Goal: Task Accomplishment & Management: Use online tool/utility

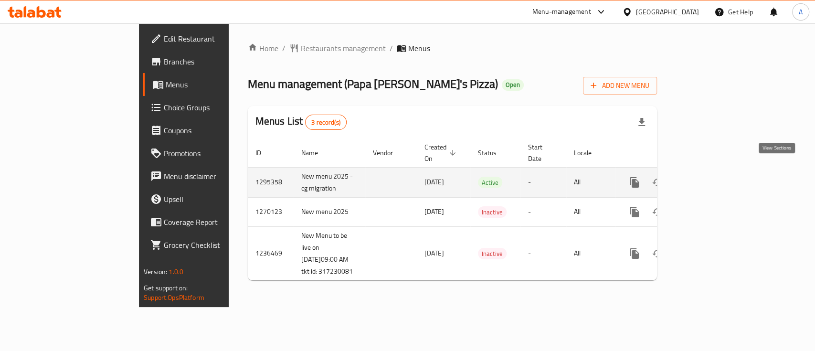
click at [709, 177] on icon "enhanced table" at bounding box center [703, 182] width 11 height 11
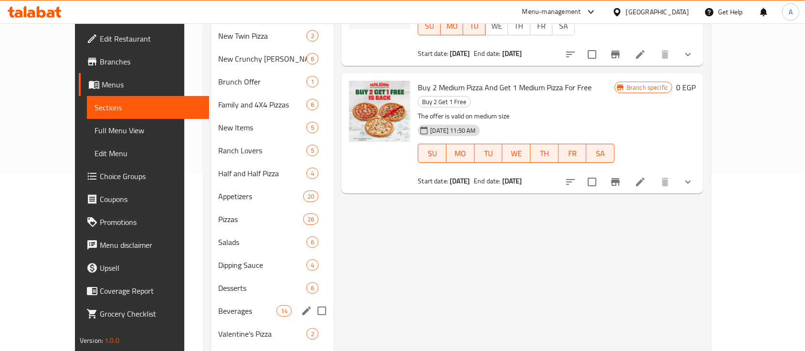
scroll to position [191, 0]
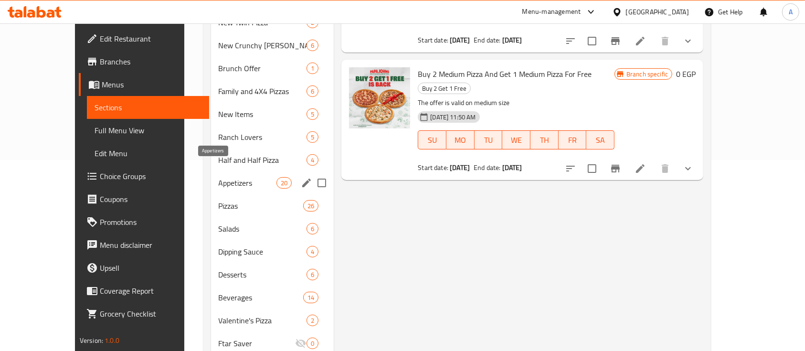
click at [219, 177] on span "Appetizers" at bounding box center [248, 182] width 58 height 11
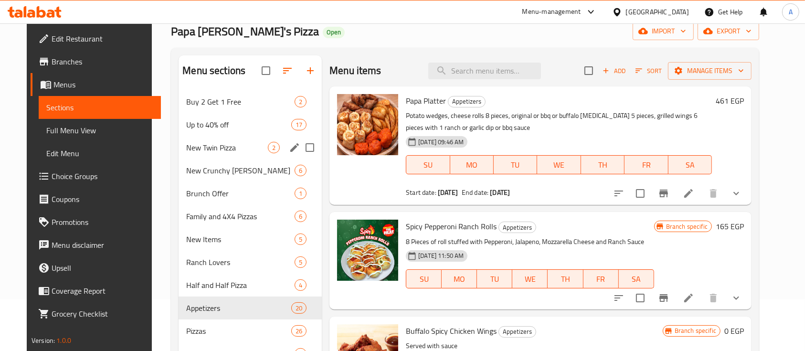
scroll to position [42, 0]
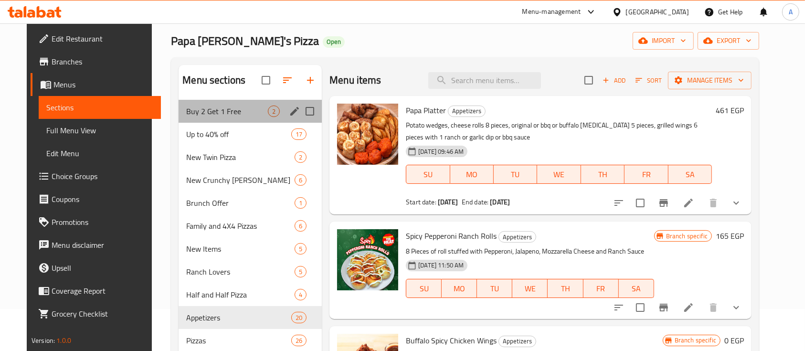
click at [225, 118] on div "Buy 2 Get 1 Free 2" at bounding box center [250, 111] width 143 height 23
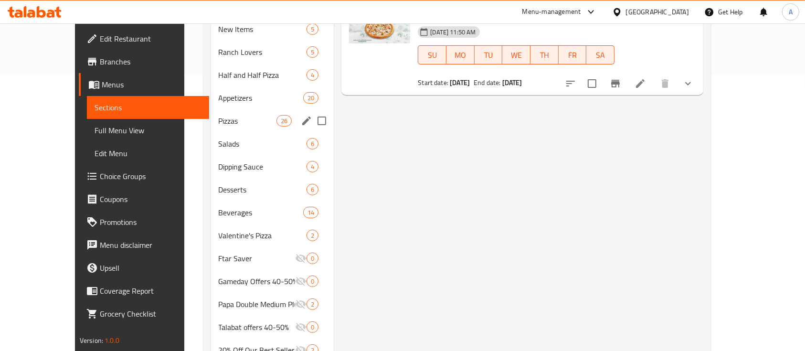
scroll to position [275, 0]
click at [219, 93] on span "Appetizers" at bounding box center [248, 98] width 58 height 11
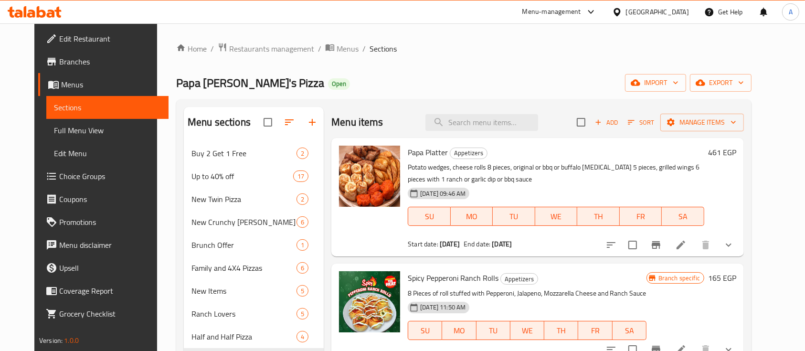
click at [476, 85] on div "Papa [PERSON_NAME]'s Pizza Open import export" at bounding box center [463, 83] width 575 height 18
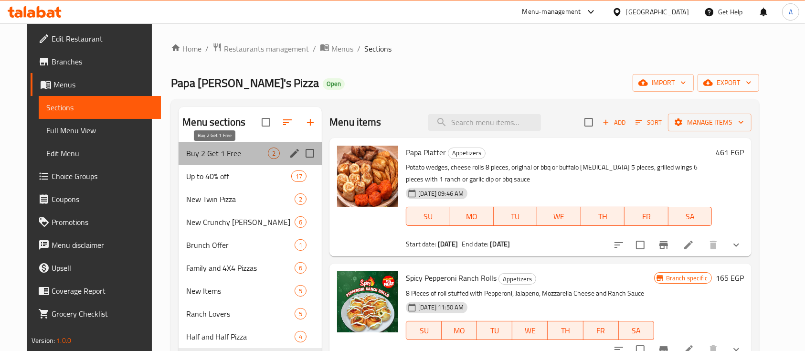
click at [217, 155] on span "Buy 2 Get 1 Free" at bounding box center [227, 153] width 82 height 11
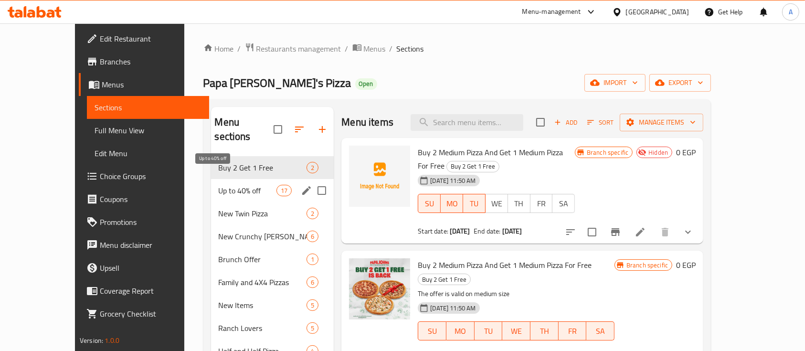
click at [219, 185] on span "Up to 40% off" at bounding box center [248, 190] width 58 height 11
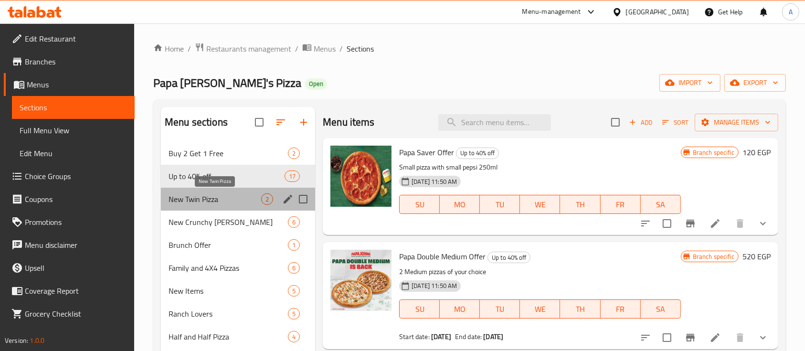
click at [227, 201] on span "New Twin Pizza" at bounding box center [215, 198] width 93 height 11
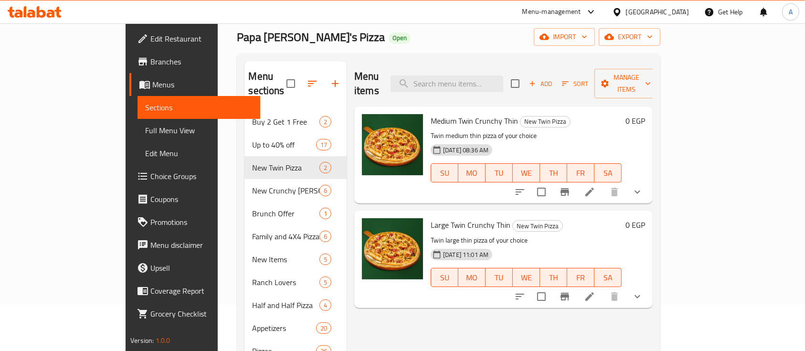
scroll to position [64, 0]
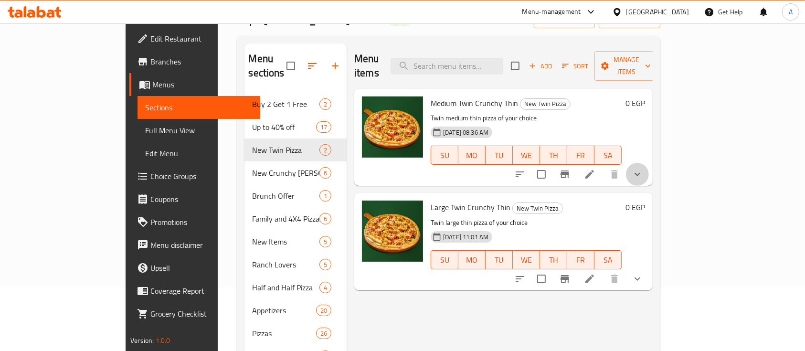
click at [649, 163] on button "show more" at bounding box center [637, 174] width 23 height 23
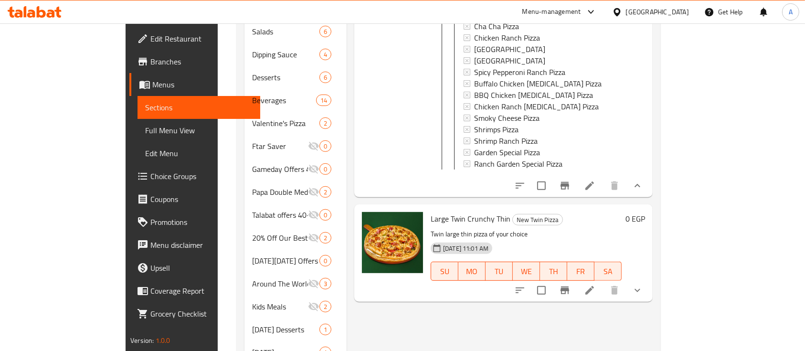
scroll to position [466, 0]
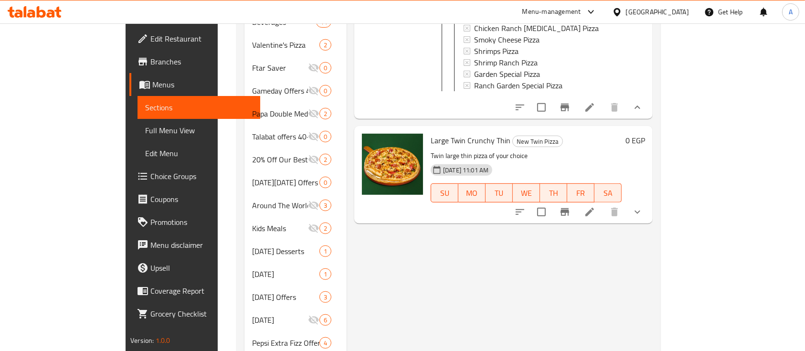
click at [643, 206] on icon "show more" at bounding box center [637, 211] width 11 height 11
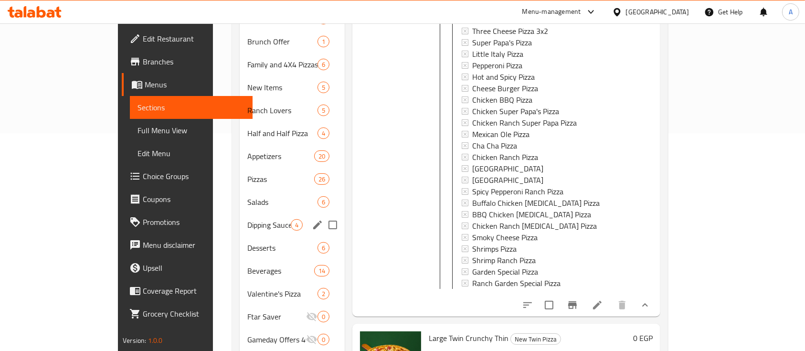
scroll to position [212, 0]
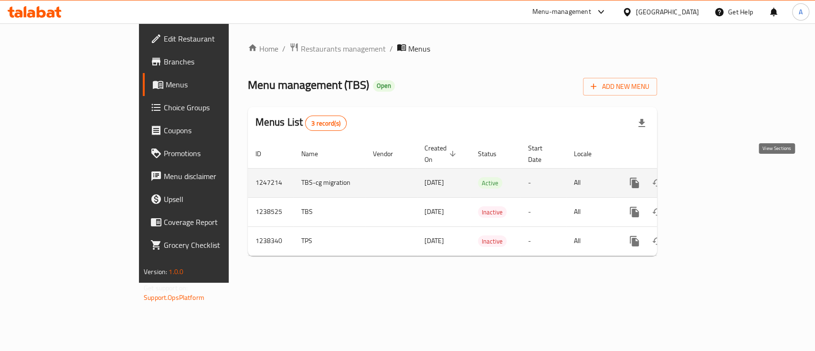
click at [709, 177] on icon "enhanced table" at bounding box center [703, 182] width 11 height 11
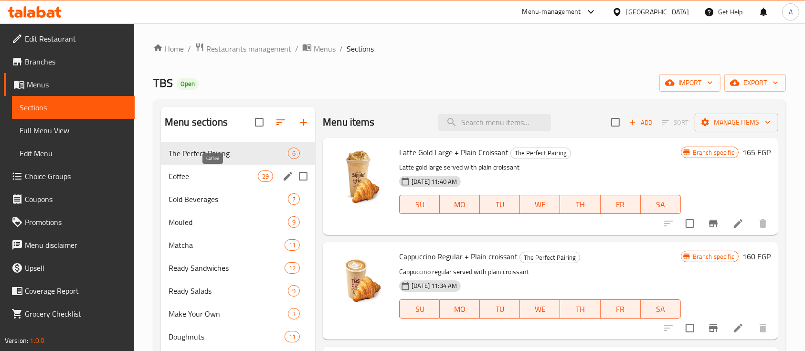
click at [211, 178] on span "Coffee" at bounding box center [213, 175] width 89 height 11
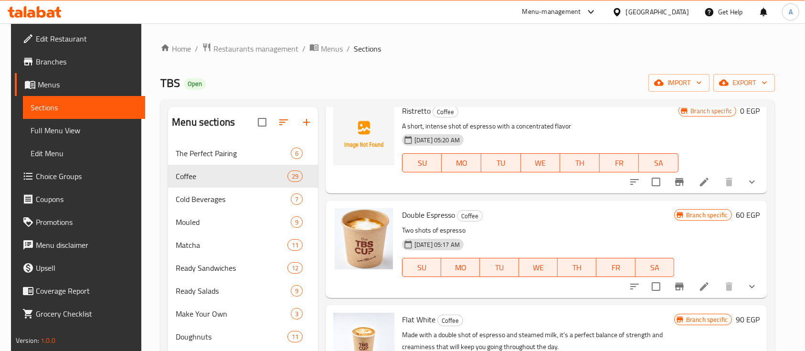
scroll to position [1016, 0]
click at [752, 282] on icon "show more" at bounding box center [751, 286] width 11 height 11
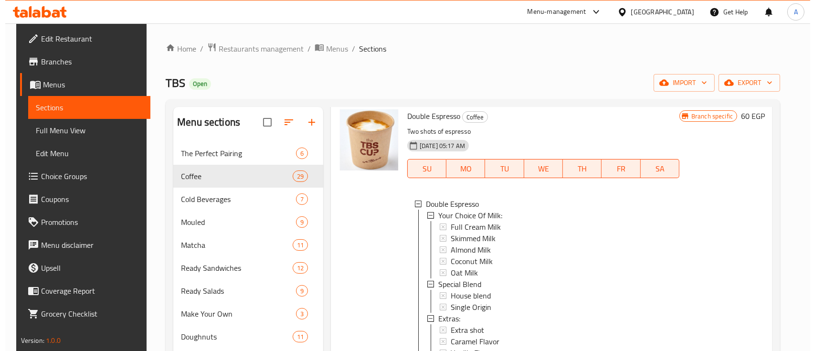
scroll to position [1122, 0]
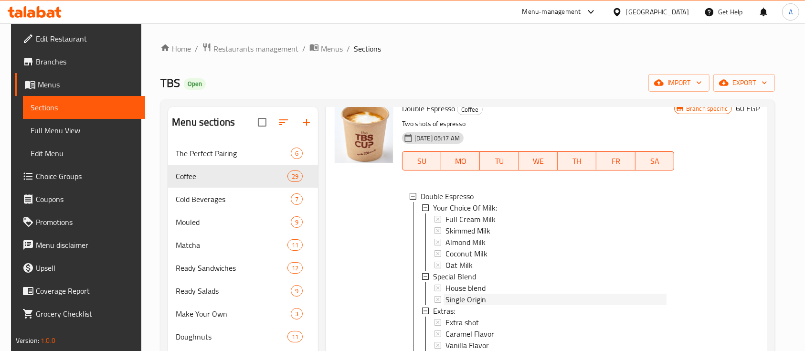
click at [462, 302] on span "Single Origin" at bounding box center [465, 299] width 41 height 11
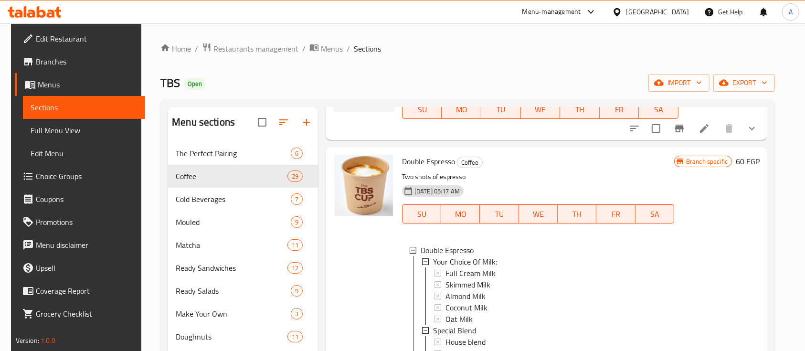
scroll to position [1067, 0]
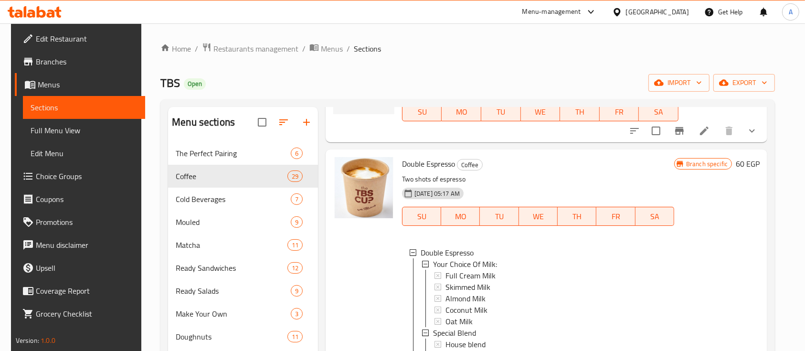
click at [418, 156] on div "Double Espresso Coffee Two shots of espresso 10-01-2025 05:17 AM SU MO TU WE TH…" at bounding box center [538, 308] width 280 height 311
copy h6 "Double Espresso"
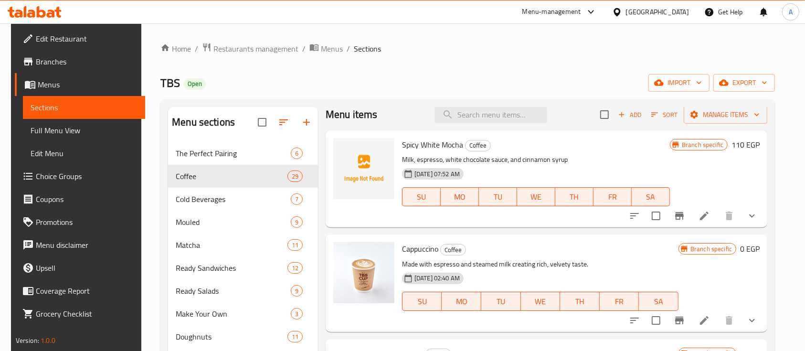
scroll to position [0, 0]
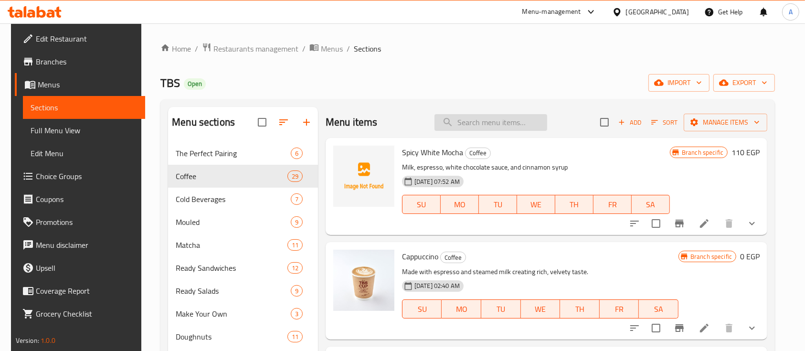
click at [506, 122] on input "search" at bounding box center [490, 122] width 113 height 17
paste input "Espresso Macchiato - Single origin"
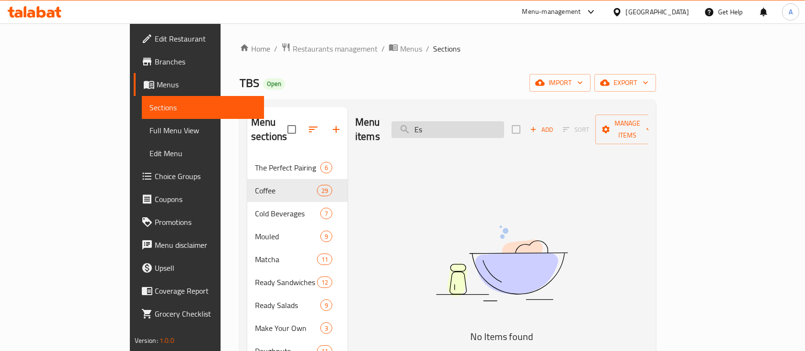
type input "E"
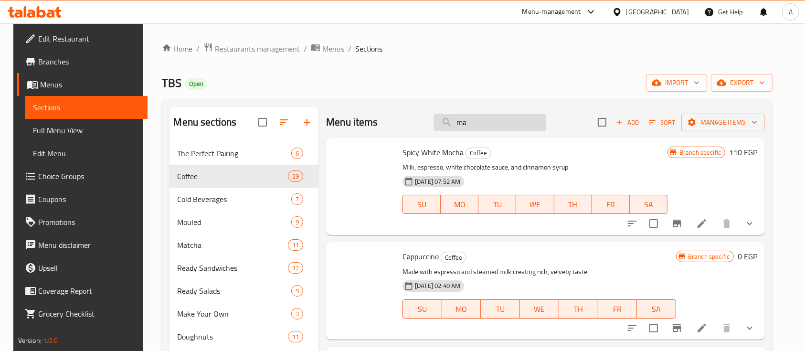
type input "mac"
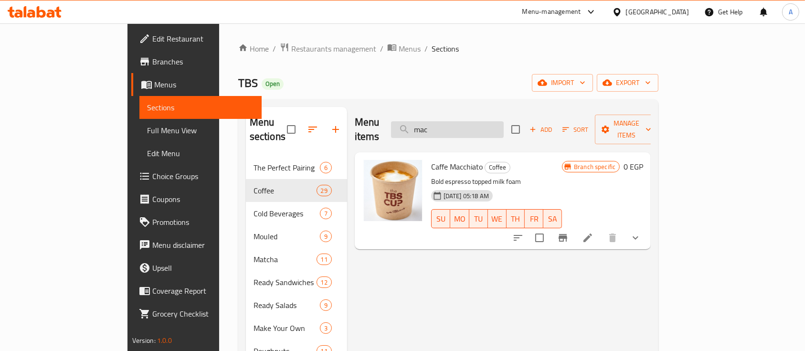
type input "mac"
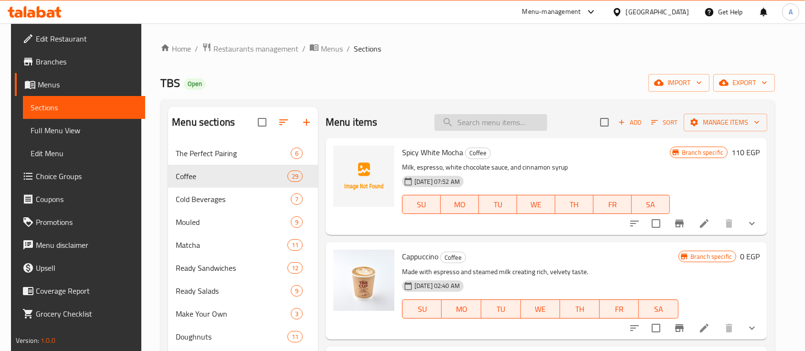
click at [509, 120] on input "search" at bounding box center [490, 122] width 113 height 17
paste input "d"
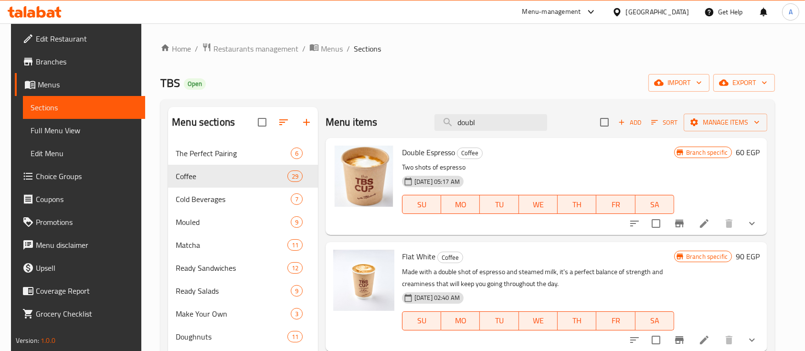
type input "doubl"
click at [756, 216] on button "show more" at bounding box center [752, 223] width 23 height 23
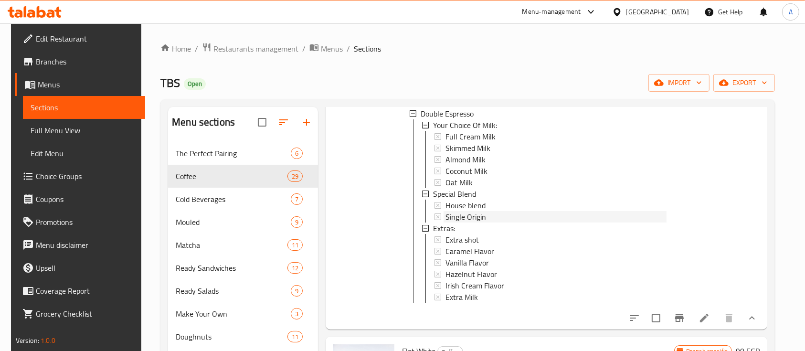
click at [462, 217] on span "Single Origin" at bounding box center [465, 216] width 41 height 11
click at [463, 204] on span "House blend" at bounding box center [465, 205] width 40 height 11
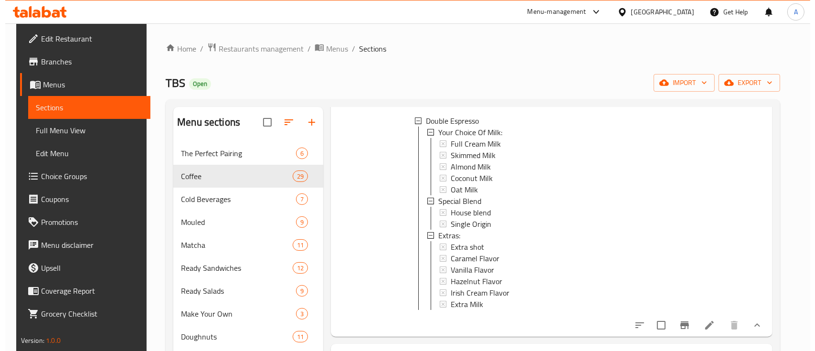
scroll to position [127, 0]
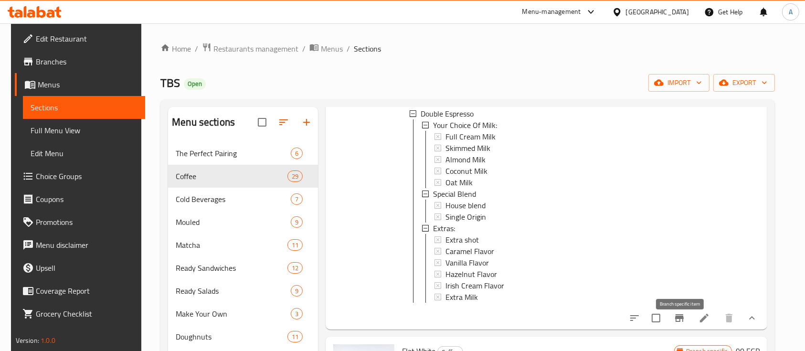
click at [679, 322] on icon "Branch-specific-item" at bounding box center [679, 318] width 9 height 8
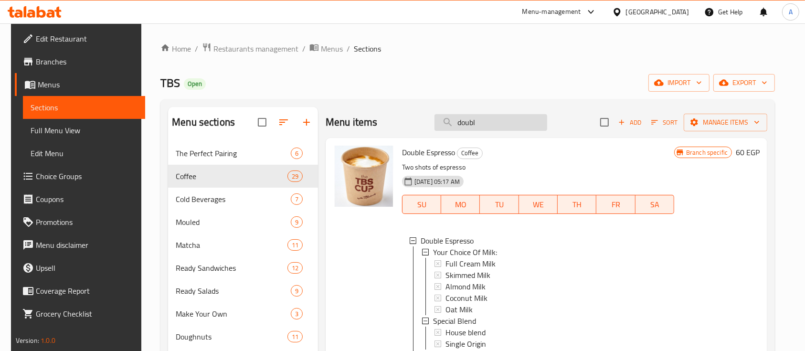
click at [486, 126] on input "doubl" at bounding box center [490, 122] width 113 height 17
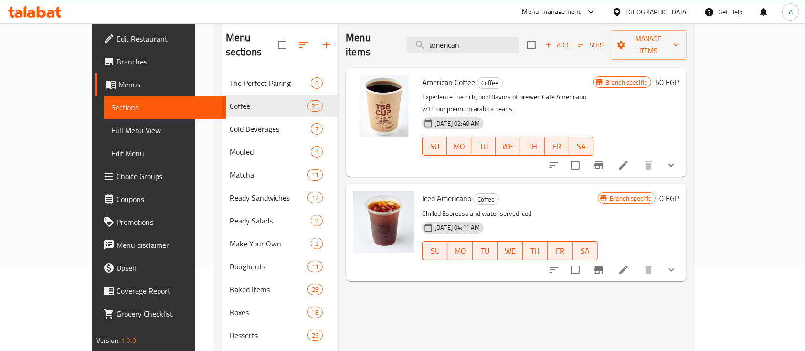
scroll to position [64, 0]
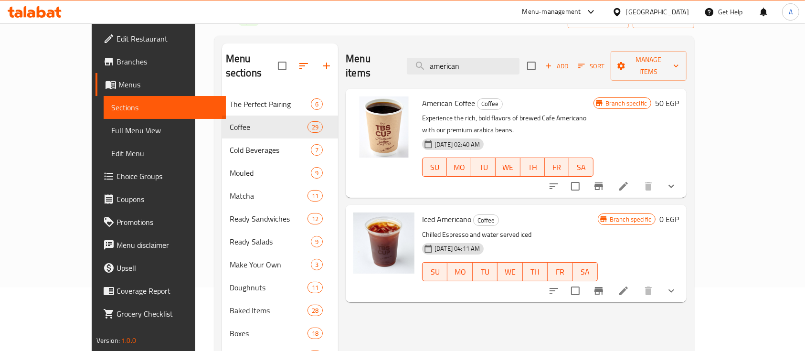
click at [429, 96] on span "American Coffee" at bounding box center [448, 103] width 53 height 14
copy h6 "American Coffee"
click at [493, 58] on input "american" at bounding box center [463, 66] width 113 height 17
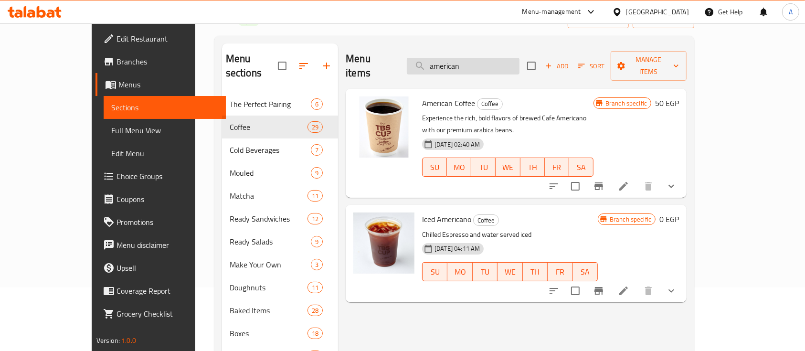
paste input "Caesar Salad"
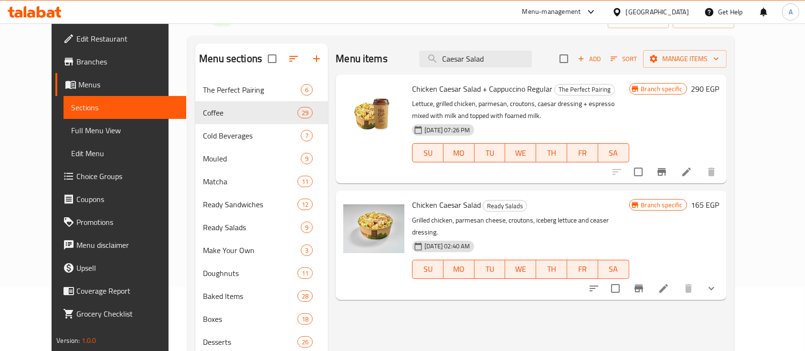
click at [426, 206] on span "Chicken Caesar Salad" at bounding box center [446, 205] width 69 height 14
copy h6 "Chicken Caesar Salad"
click at [523, 57] on input "Caesar Salad" at bounding box center [475, 59] width 113 height 17
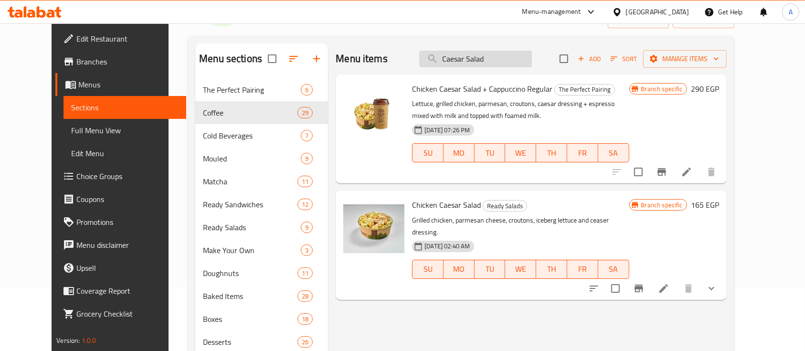
click at [523, 57] on input "Caesar Salad" at bounding box center [475, 59] width 113 height 17
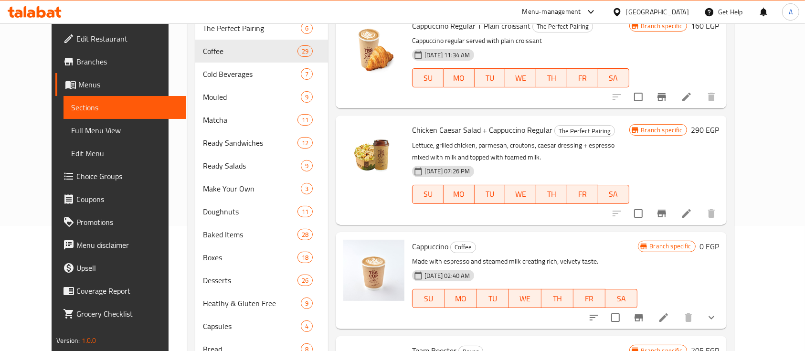
scroll to position [169, 0]
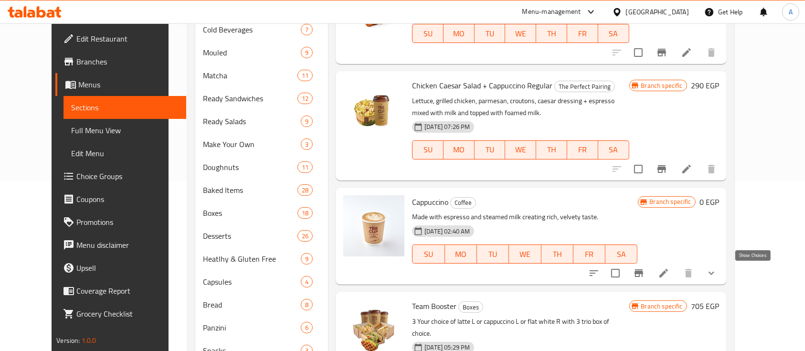
click at [717, 269] on icon "show more" at bounding box center [711, 272] width 11 height 11
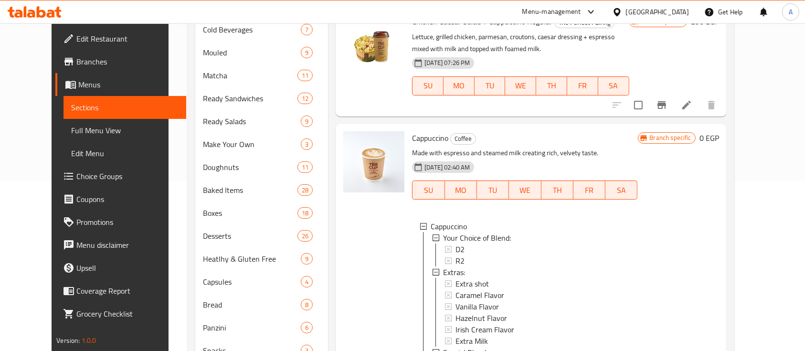
scroll to position [65, 0]
click at [421, 138] on span "Cappuccino" at bounding box center [430, 138] width 36 height 14
copy h6 "Cappuccino"
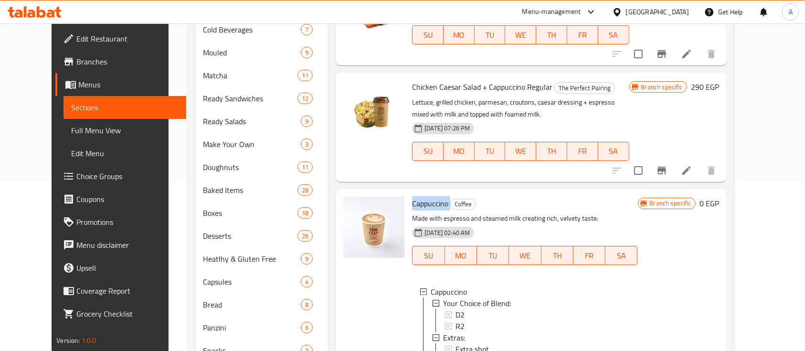
scroll to position [0, 0]
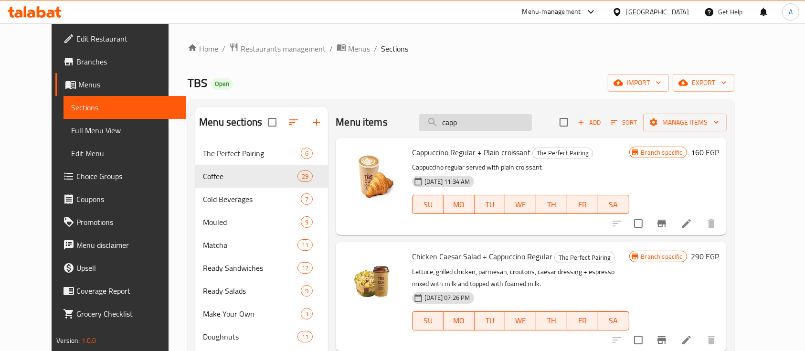
click at [507, 121] on input "capp" at bounding box center [475, 122] width 113 height 17
paste input "Chicken Italian Salad"
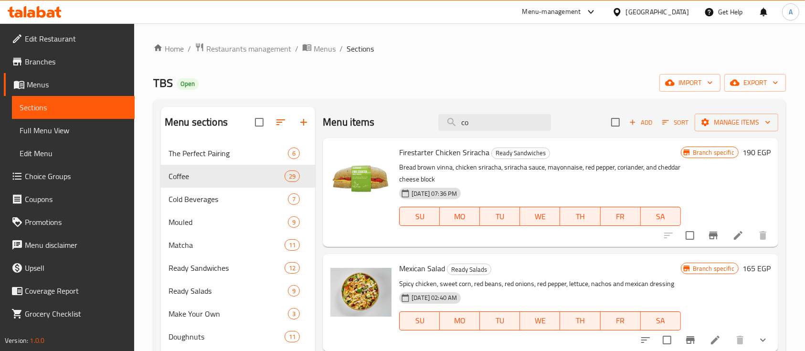
type input "cor"
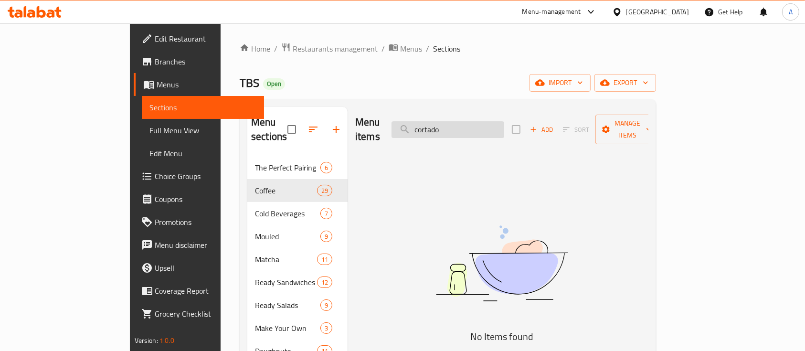
click at [504, 121] on input "cortado" at bounding box center [448, 129] width 113 height 17
click at [504, 122] on input "cortado" at bounding box center [448, 129] width 113 height 17
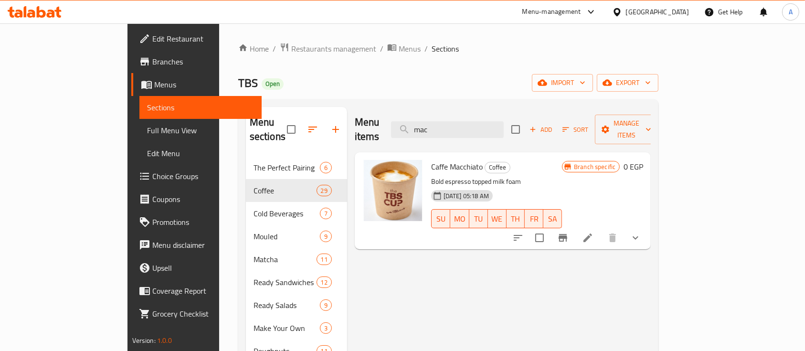
click at [431, 159] on span "Caffe Macchiato" at bounding box center [457, 166] width 52 height 14
copy h6 "Caffe Macchiato"
click at [504, 121] on input "mac" at bounding box center [447, 129] width 113 height 17
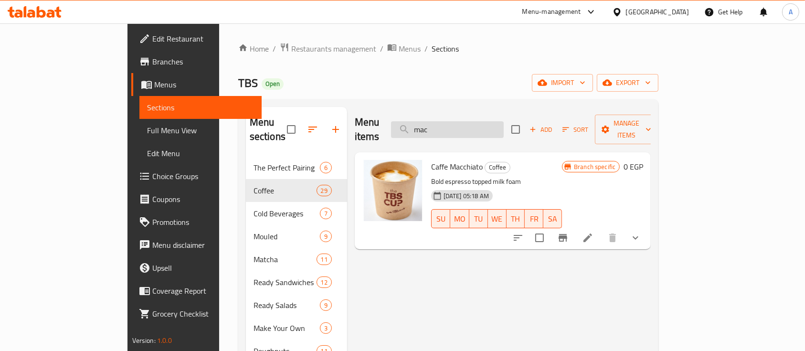
click at [504, 121] on input "mac" at bounding box center [447, 129] width 113 height 17
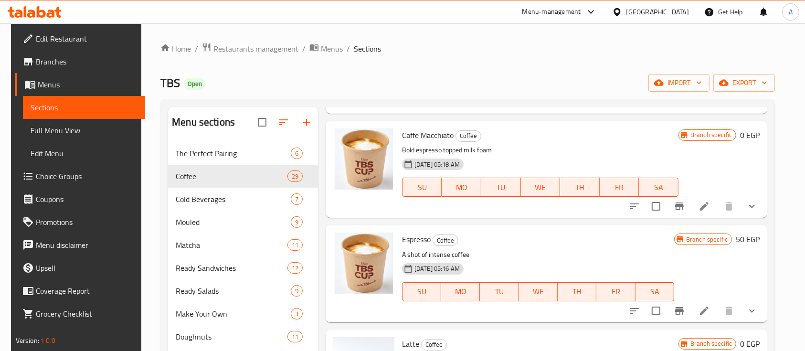
scroll to position [460, 0]
click at [412, 239] on span "Espresso" at bounding box center [416, 238] width 29 height 14
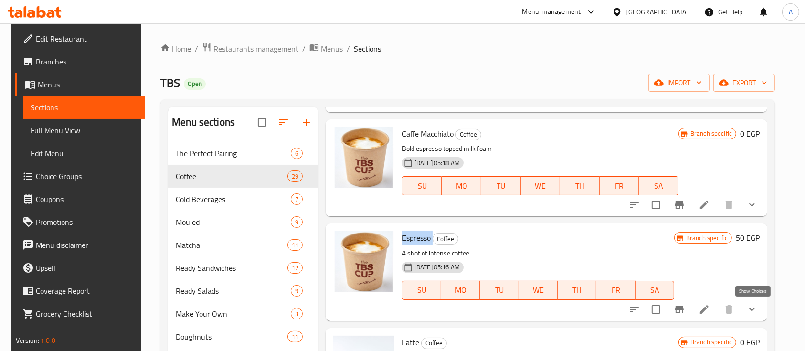
click at [753, 304] on icon "show more" at bounding box center [751, 309] width 11 height 11
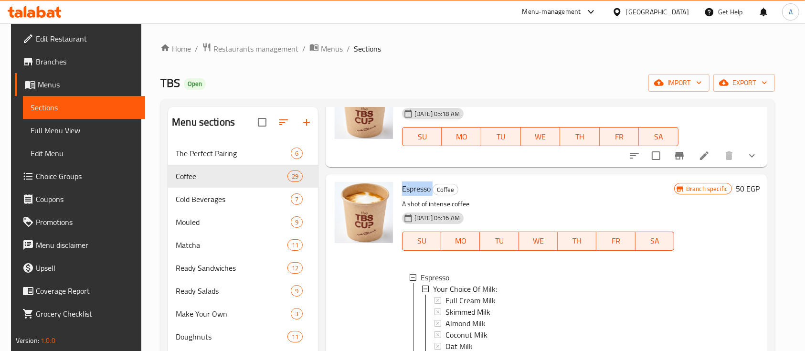
scroll to position [502, 0]
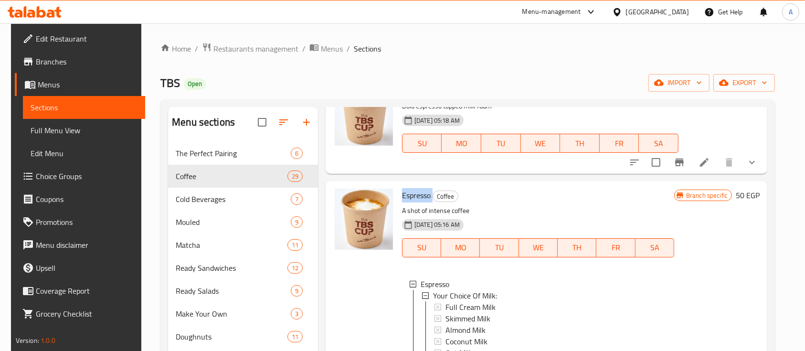
click at [413, 193] on span "Espresso" at bounding box center [416, 195] width 29 height 14
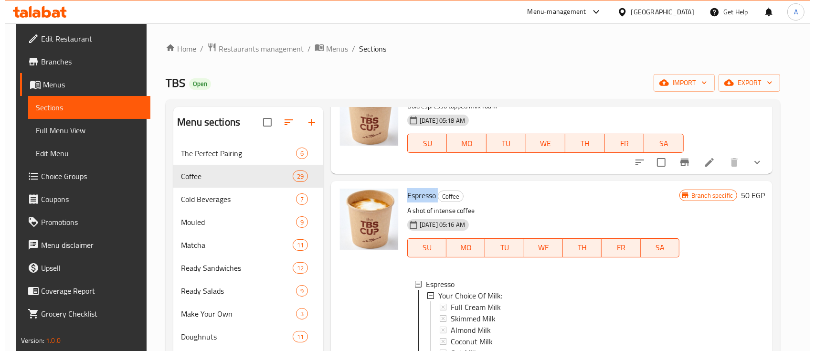
scroll to position [0, 0]
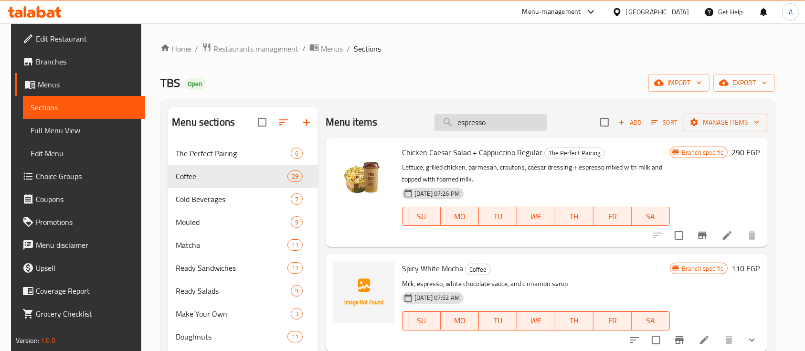
click at [508, 115] on input "espresso" at bounding box center [490, 122] width 113 height 17
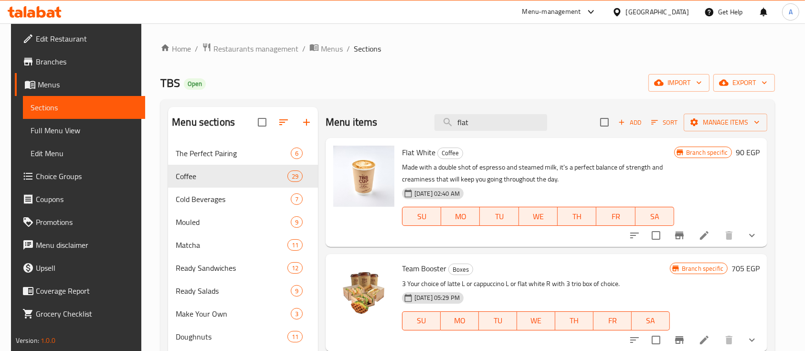
type input "flat"
click at [417, 153] on span "Flat White" at bounding box center [418, 152] width 33 height 14
copy h6 "Flat White"
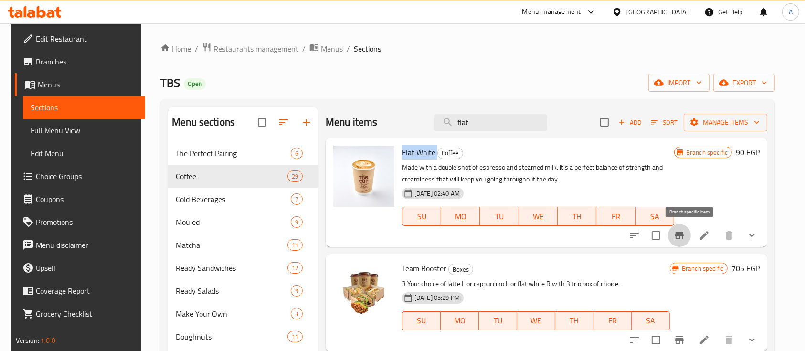
click at [685, 231] on icon "Branch-specific-item" at bounding box center [679, 235] width 11 height 11
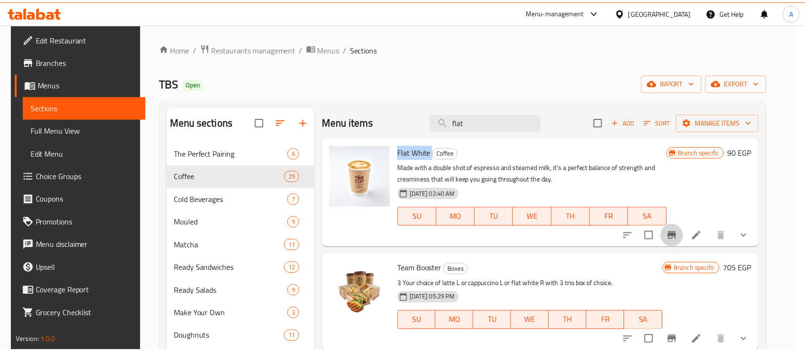
scroll to position [212, 0]
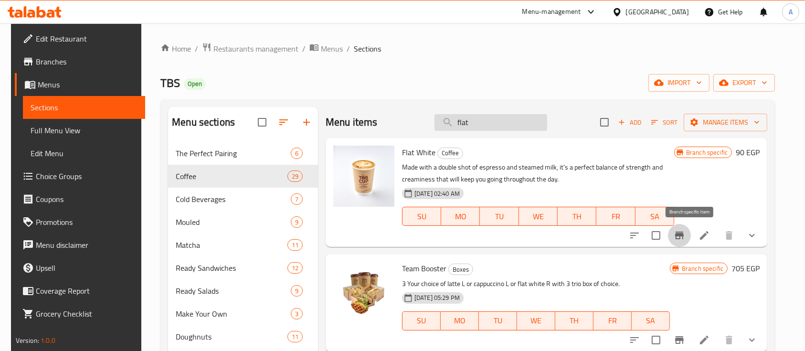
click at [489, 114] on input "flat" at bounding box center [490, 122] width 113 height 17
paste input "Guava Juice"
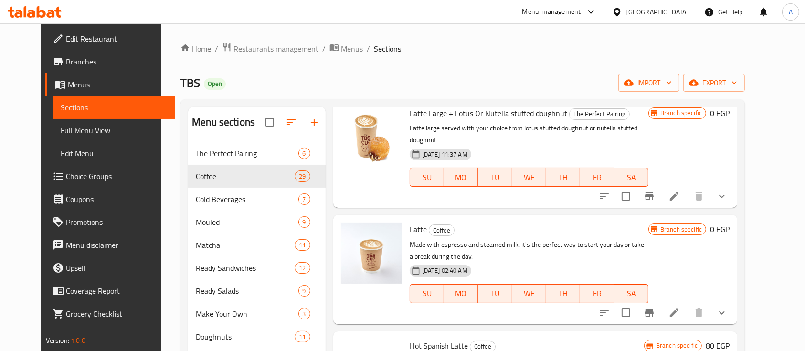
scroll to position [339, 0]
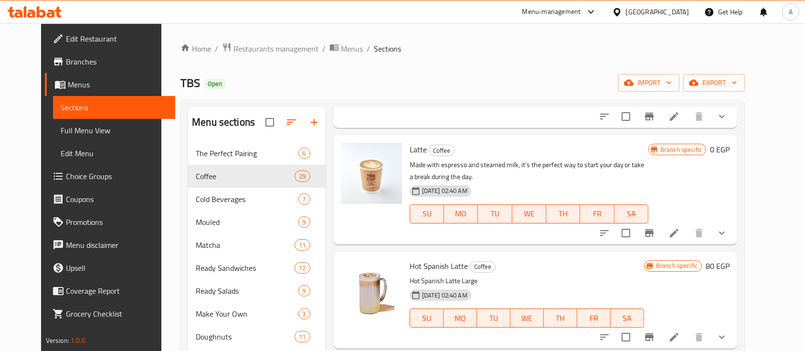
click at [410, 142] on span "Latte" at bounding box center [418, 149] width 17 height 14
copy h6 "Latte"
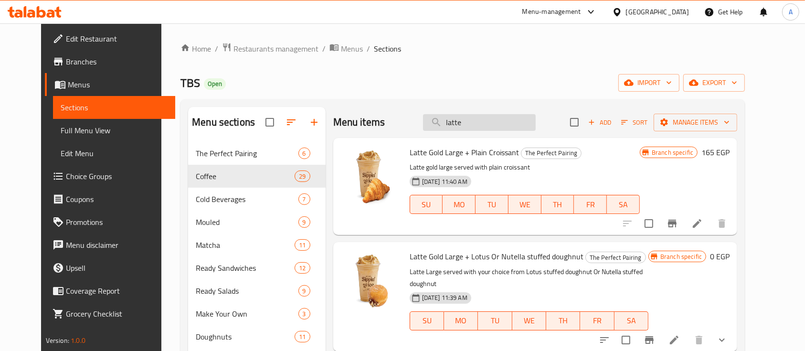
click at [488, 124] on input "latte" at bounding box center [479, 122] width 113 height 17
paste input "Lemon Mint Juic"
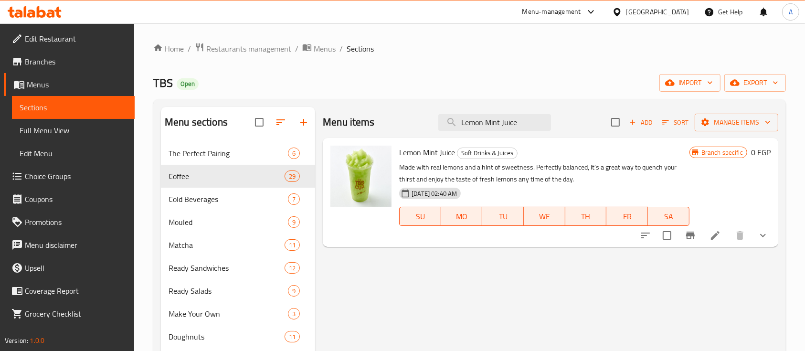
type input "Lemon Mint Juice"
click at [769, 229] on button "show more" at bounding box center [763, 235] width 23 height 23
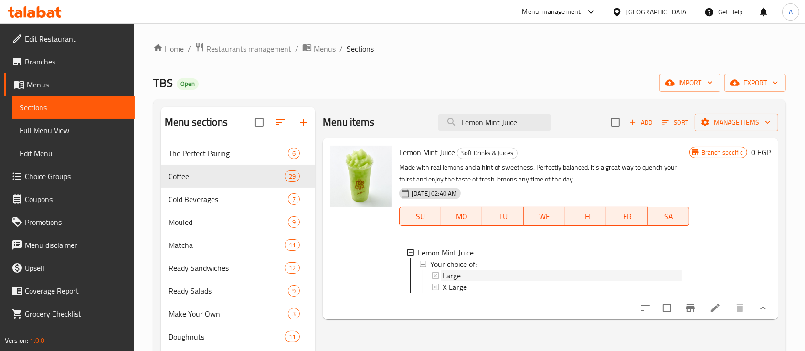
click at [456, 274] on span "Large" at bounding box center [452, 275] width 18 height 11
click at [456, 282] on span "X Large" at bounding box center [455, 286] width 24 height 11
click at [537, 119] on input "Lemon Mint Juice" at bounding box center [494, 122] width 113 height 17
paste input "Make Your Own Salad"
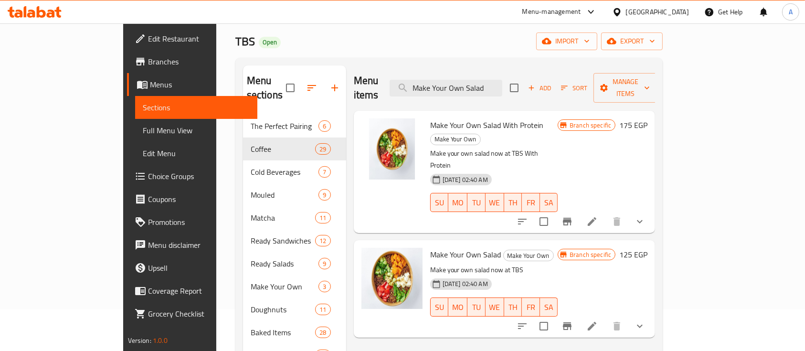
scroll to position [42, 0]
type input "Make Your Own Salad"
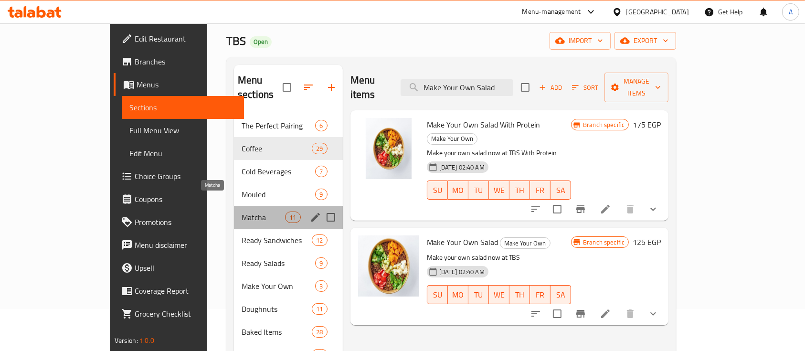
click at [242, 212] on span "Matcha" at bounding box center [263, 217] width 43 height 11
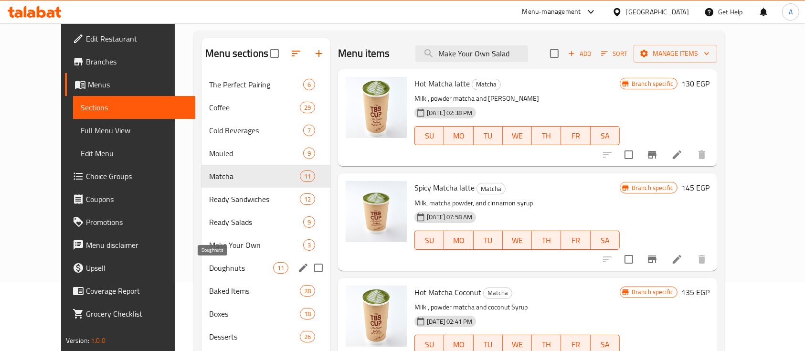
scroll to position [64, 0]
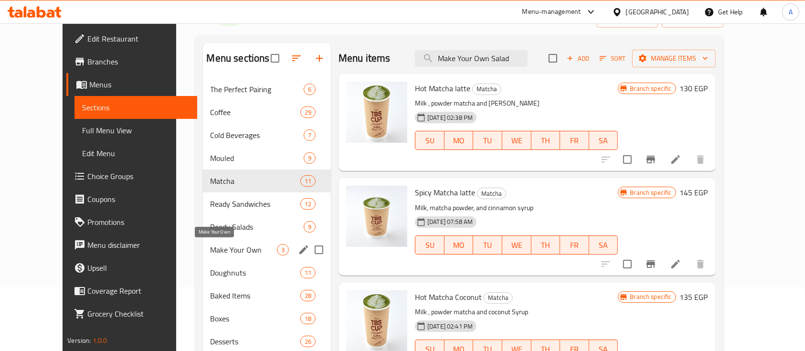
click at [211, 244] on span "Make Your Own" at bounding box center [244, 249] width 66 height 11
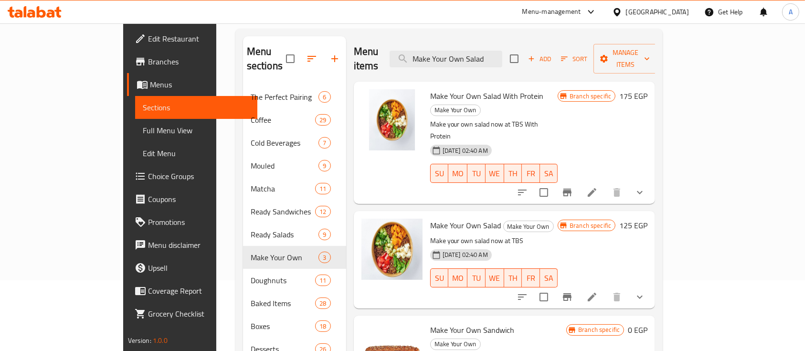
scroll to position [64, 0]
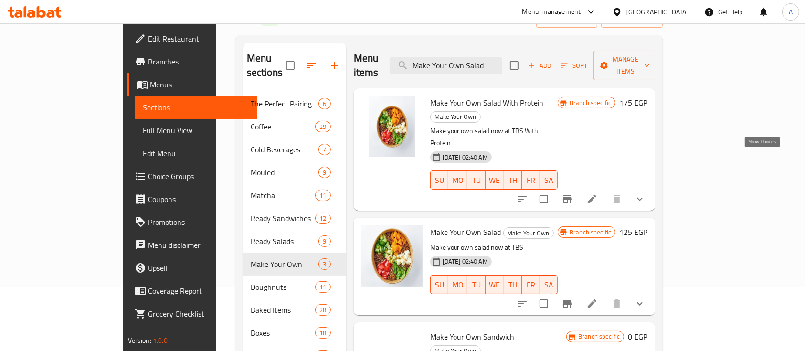
click at [646, 193] on icon "show more" at bounding box center [639, 198] width 11 height 11
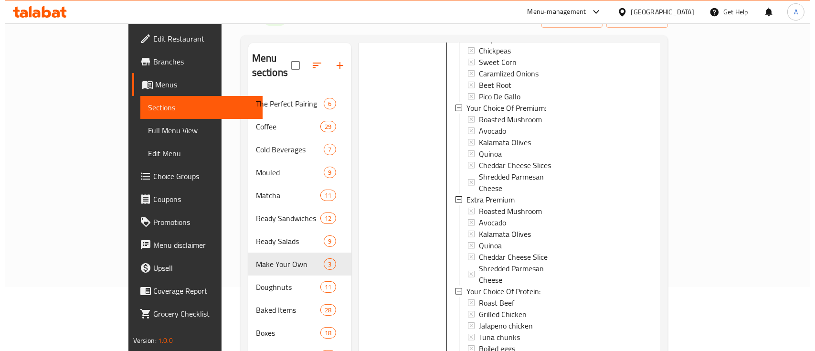
scroll to position [770, 0]
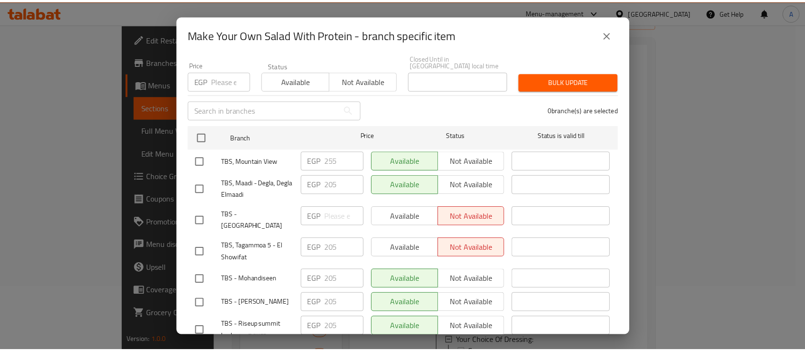
scroll to position [127, 0]
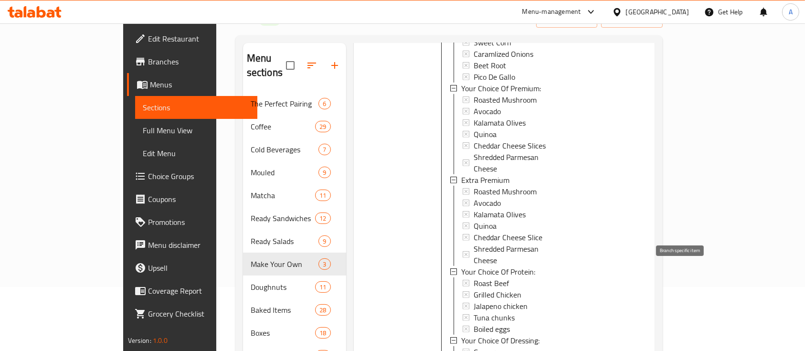
copy h6 "Make Your Own Salad"
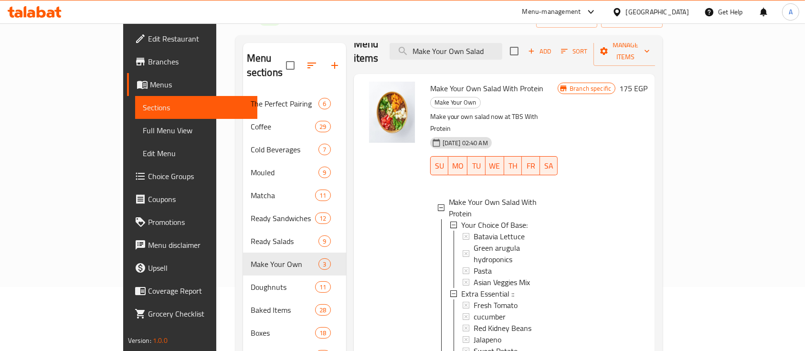
scroll to position [0, 0]
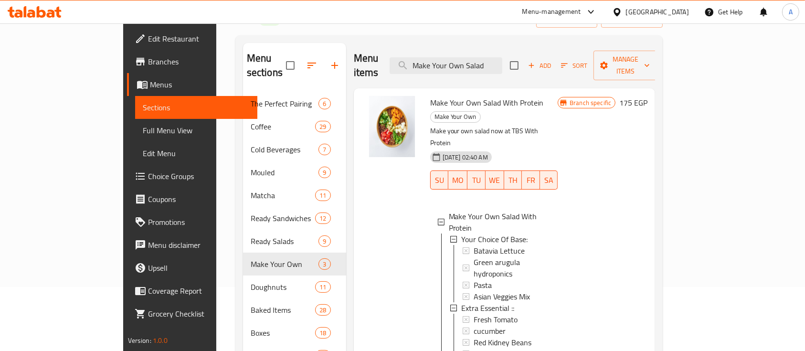
click at [459, 95] on span "Make Your Own Salad With Protein" at bounding box center [487, 102] width 114 height 14
copy h6 "Make Your Own Salad With Protein"
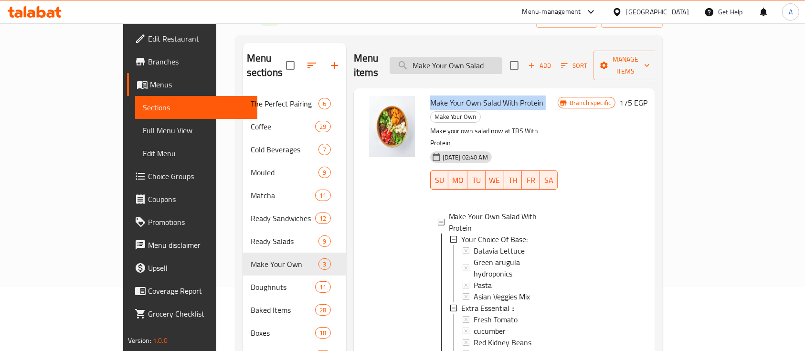
click at [502, 58] on input "Make Your Own Salad" at bounding box center [446, 65] width 113 height 17
paste input "ngo Juice"
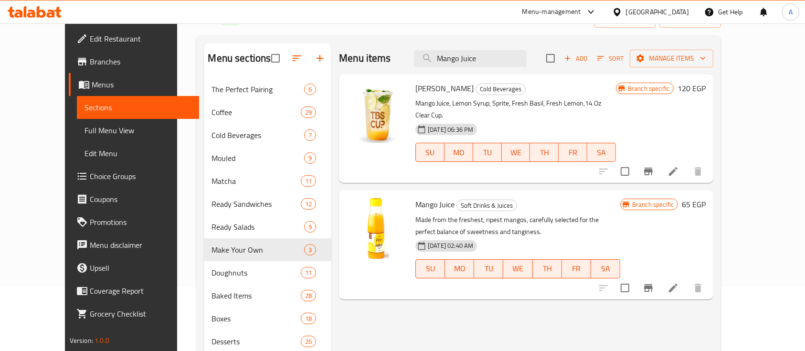
paste input "exican Salad"
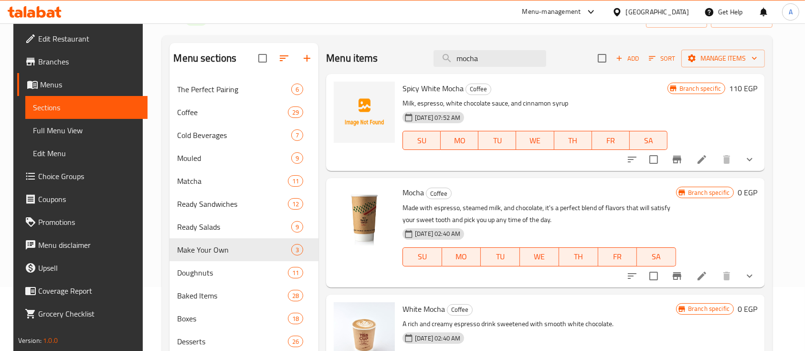
click at [409, 188] on span "Mocha" at bounding box center [412, 192] width 21 height 14
copy h6 "Mocha"
click at [502, 62] on input "mocha" at bounding box center [490, 58] width 113 height 17
paste input "Orange Juice"
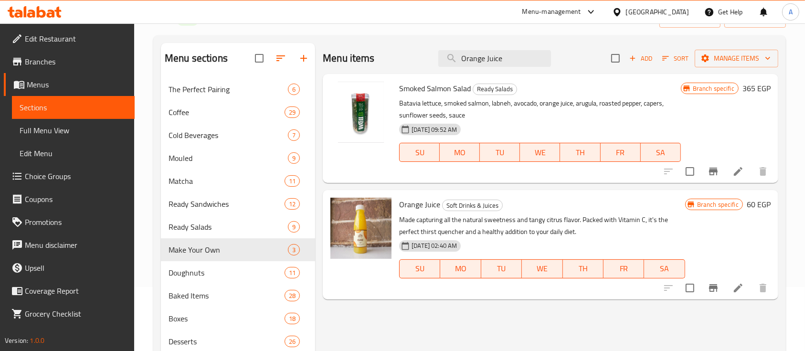
paste input "Ristretto-D2"
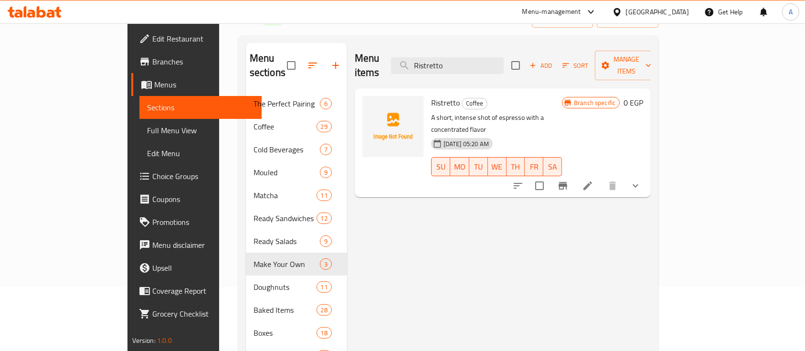
type input "Ristretto"
click at [641, 180] on icon "show more" at bounding box center [635, 185] width 11 height 11
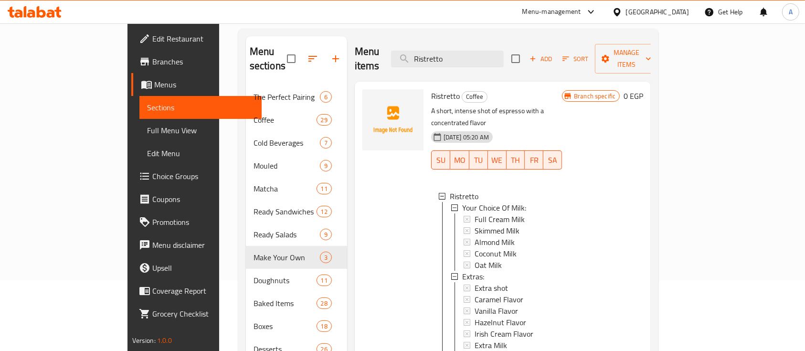
scroll to position [64, 0]
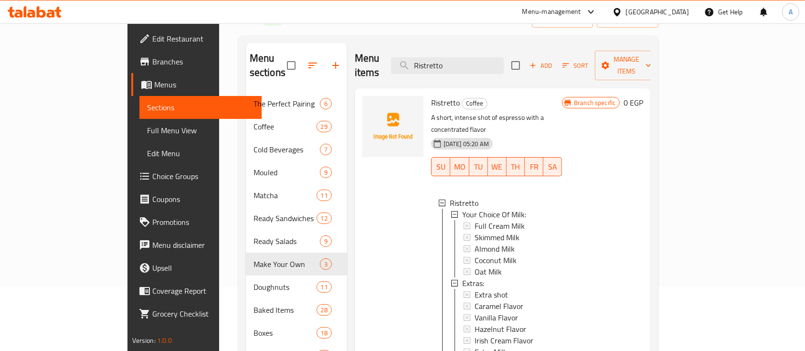
click at [509, 67] on div "Menu items Ristretto Add Sort Manage items" at bounding box center [503, 65] width 296 height 45
click at [504, 62] on input "Ristretto" at bounding box center [447, 65] width 113 height 17
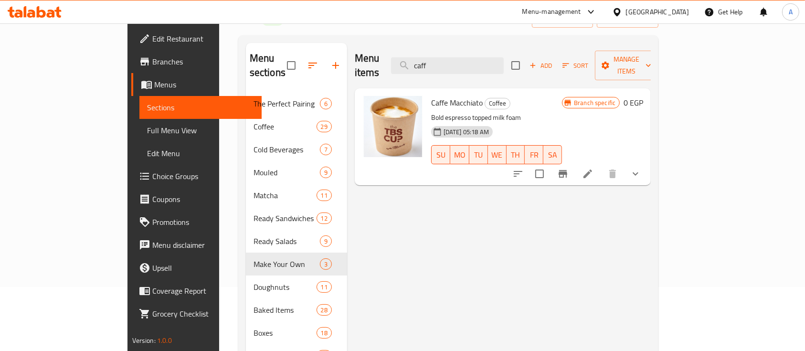
type input "caff"
click at [647, 166] on button "show more" at bounding box center [635, 173] width 23 height 23
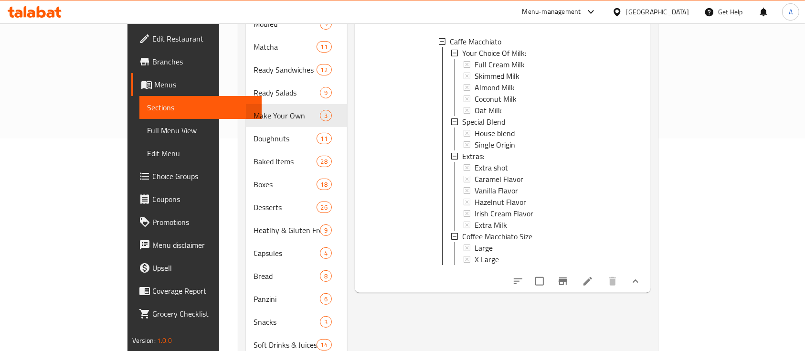
scroll to position [0, 0]
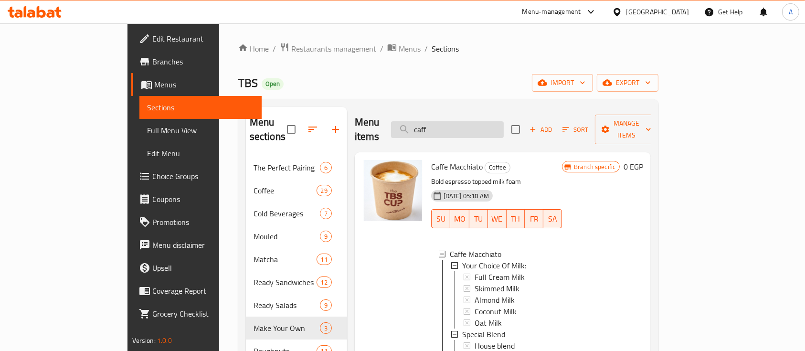
click at [504, 123] on input "caff" at bounding box center [447, 129] width 113 height 17
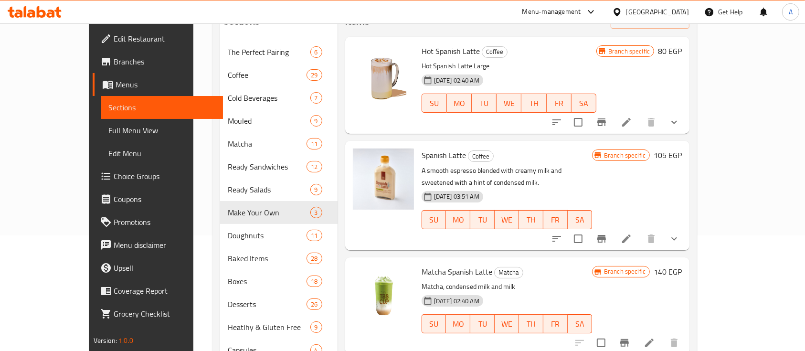
scroll to position [106, 0]
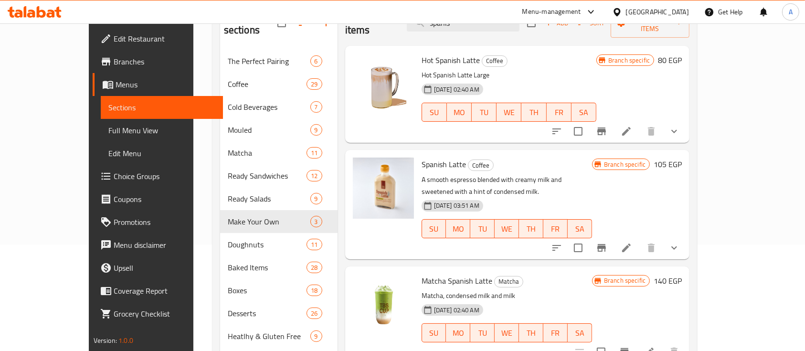
type input "spanis"
click at [680, 242] on icon "show more" at bounding box center [673, 247] width 11 height 11
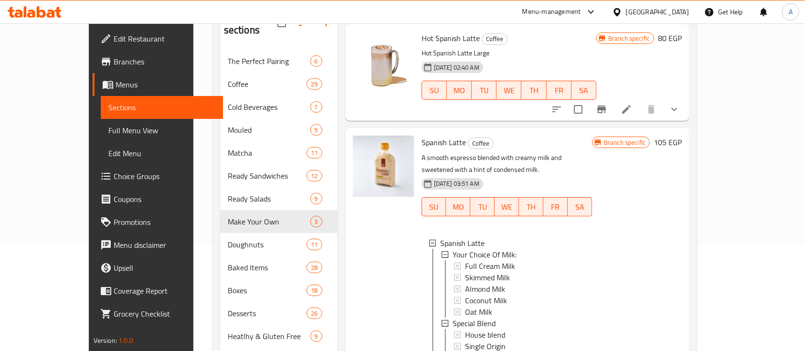
scroll to position [21, 0]
click at [422, 136] on span "Spanish Latte" at bounding box center [444, 143] width 44 height 14
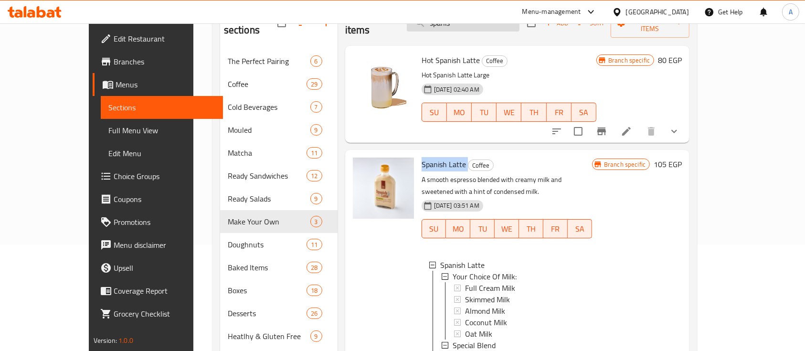
scroll to position [0, 0]
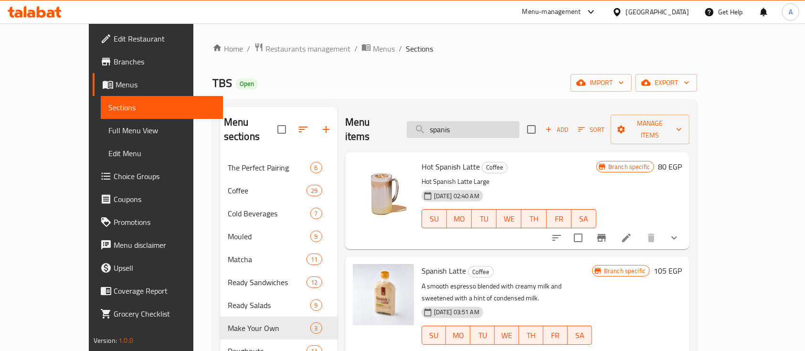
click at [497, 122] on input "spanis" at bounding box center [463, 129] width 113 height 17
paste input "Strawberry Juice"
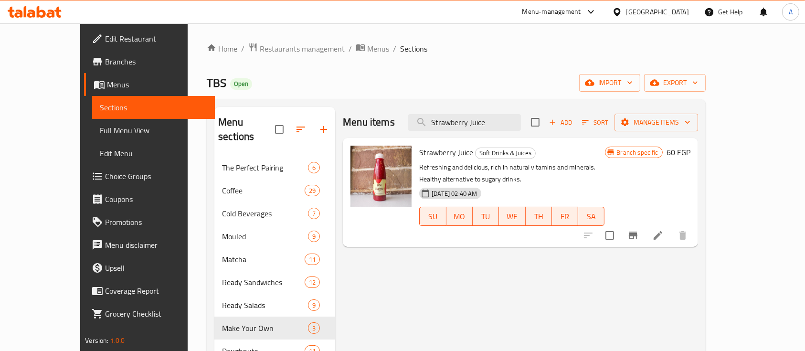
paste input "TBS Special Chicken Salad"
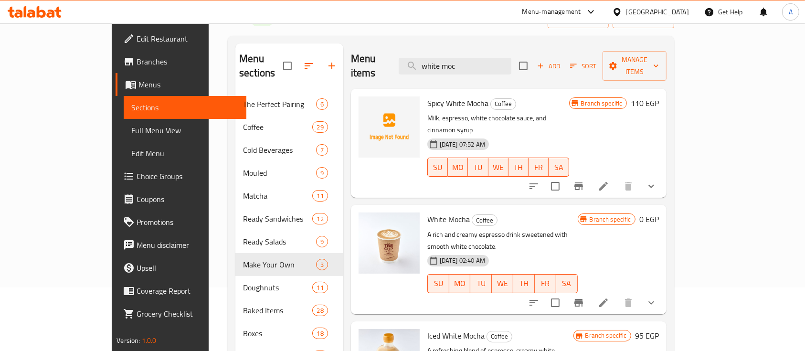
scroll to position [85, 0]
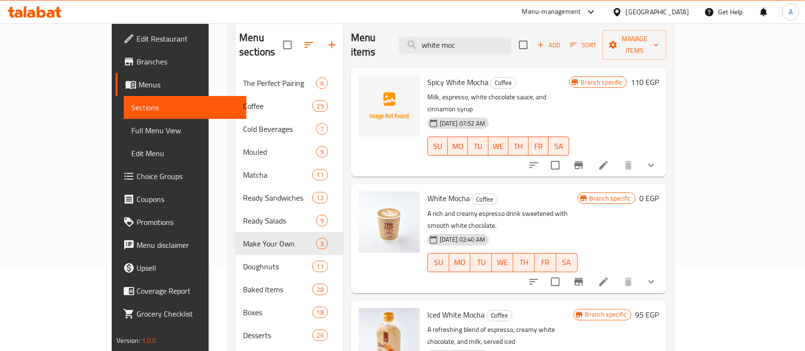
type input "white moc"
click at [435, 191] on span "White Mocha" at bounding box center [448, 198] width 42 height 14
